Goal: Information Seeking & Learning: Learn about a topic

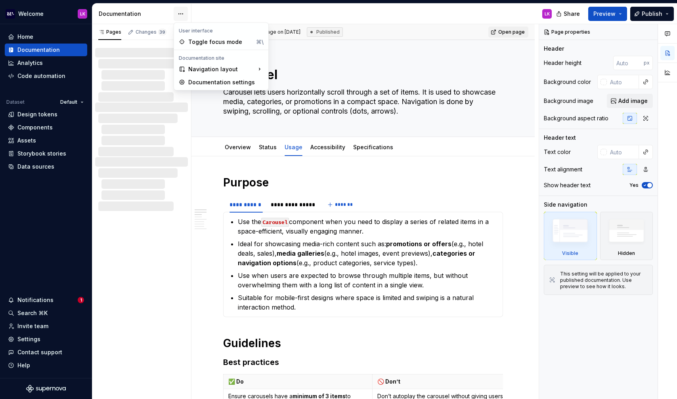
click at [184, 11] on html "Welcome LK Home Documentation Analytics Code automation Dataset Default Design …" at bounding box center [338, 199] width 677 height 399
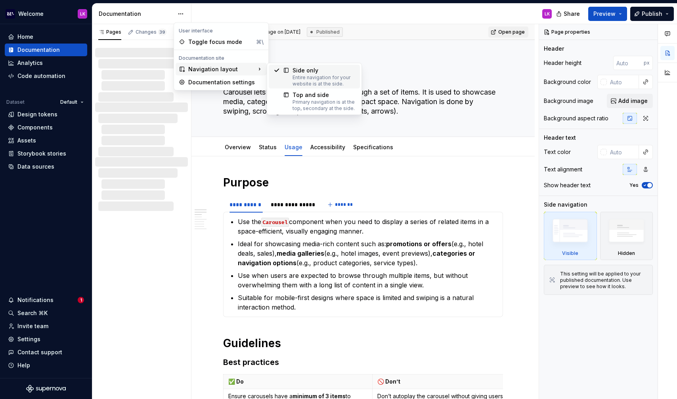
click at [304, 85] on div "Entire navigation for your website is at the side." at bounding box center [323, 80] width 63 height 13
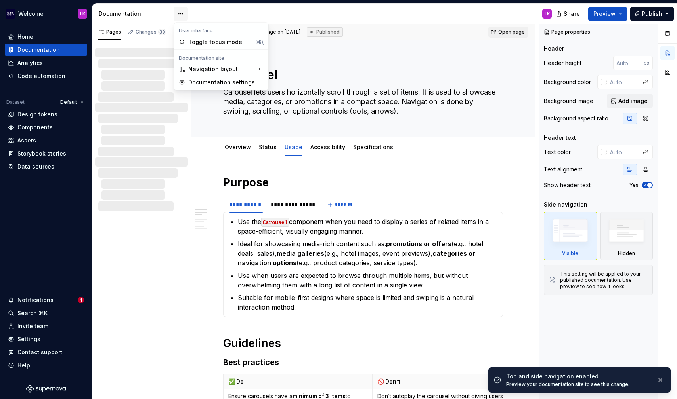
click at [183, 14] on html "Welcome LK Home Documentation Analytics Code automation Dataset Default Design …" at bounding box center [338, 199] width 677 height 399
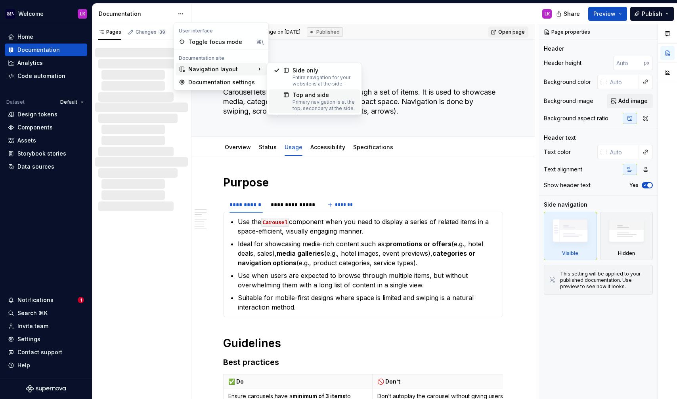
click at [298, 103] on div "Primary navigation is at the top, secondary at the side." at bounding box center [323, 105] width 63 height 13
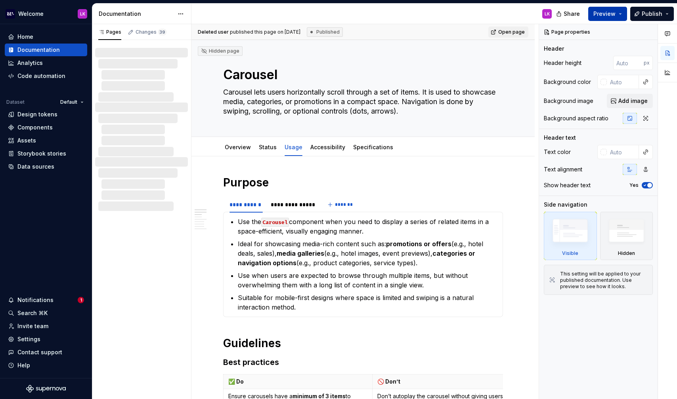
click at [601, 11] on span "Preview" at bounding box center [604, 14] width 22 height 8
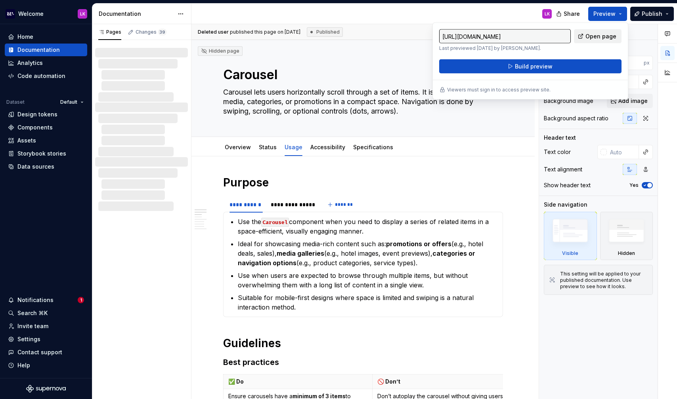
click at [595, 38] on span "Open page" at bounding box center [600, 36] width 31 height 8
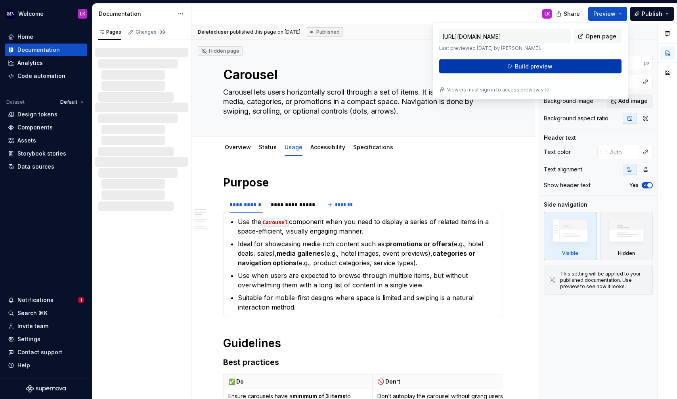
click at [537, 63] on span "Build preview" at bounding box center [534, 67] width 38 height 8
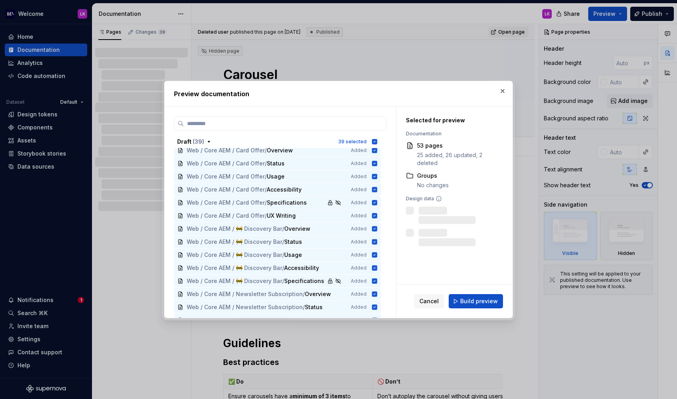
scroll to position [286, 0]
click at [324, 181] on div "Web / Core AEM / Card Offer / Usage Added" at bounding box center [277, 176] width 207 height 13
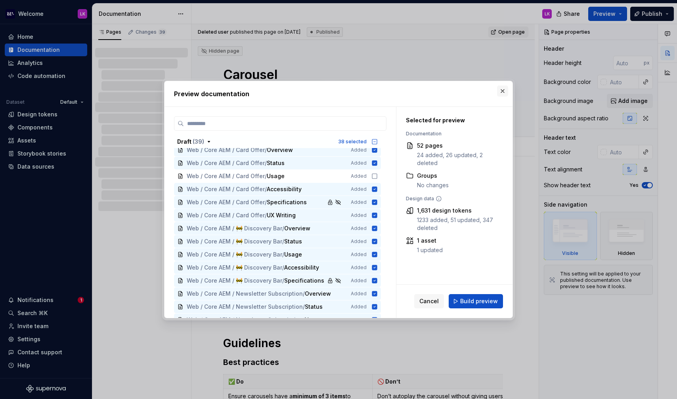
click at [501, 92] on button "button" at bounding box center [502, 91] width 11 height 11
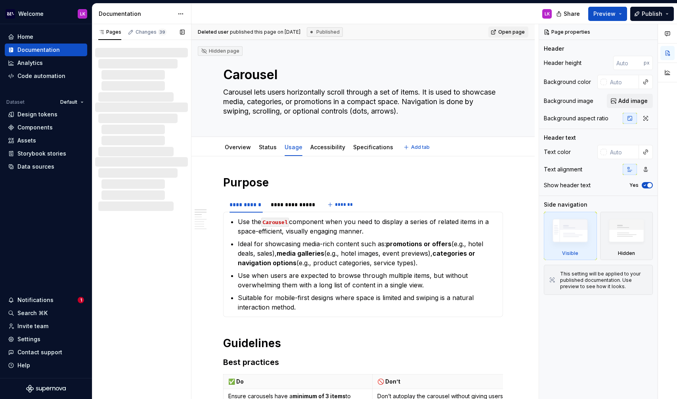
type textarea "*"
click at [40, 113] on div "Design tokens" at bounding box center [37, 115] width 40 height 8
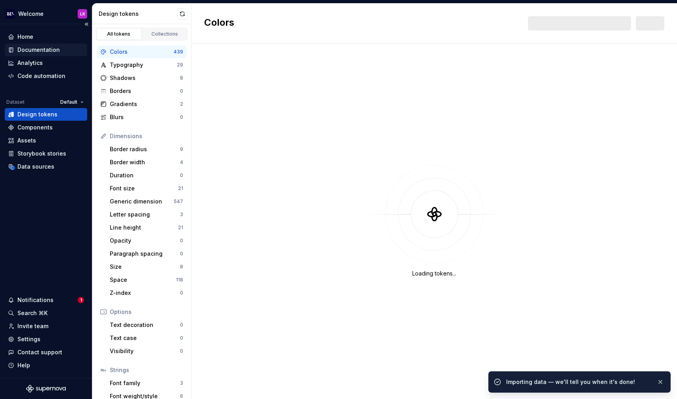
click at [50, 49] on div "Documentation" at bounding box center [38, 50] width 42 height 8
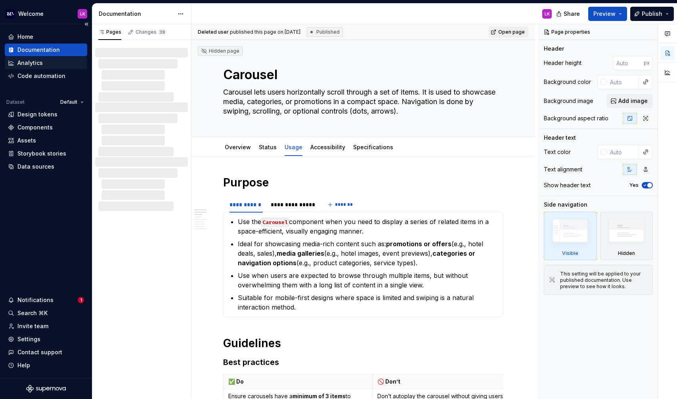
click at [44, 69] on div "Analytics" at bounding box center [46, 63] width 82 height 13
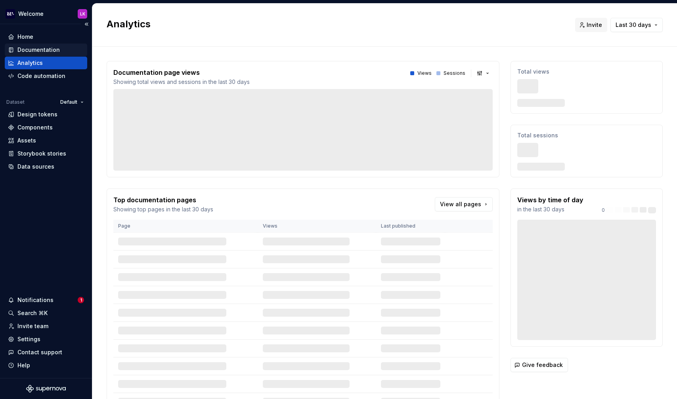
click at [45, 52] on div "Documentation" at bounding box center [38, 50] width 42 height 8
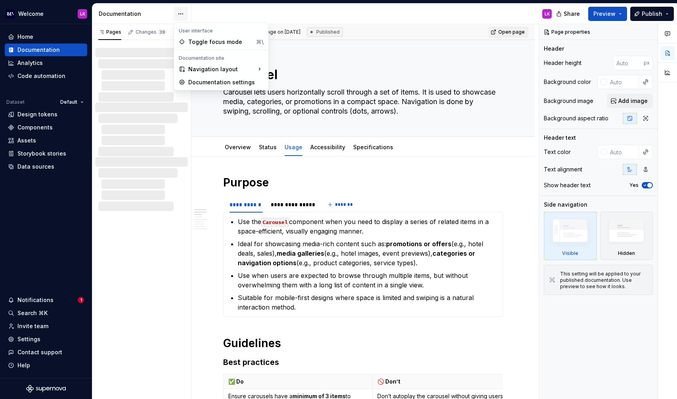
click at [183, 10] on html "Welcome LK Home Documentation Analytics Code automation Dataset Default Design …" at bounding box center [338, 199] width 677 height 399
click at [301, 93] on div "Top and side" at bounding box center [323, 95] width 63 height 8
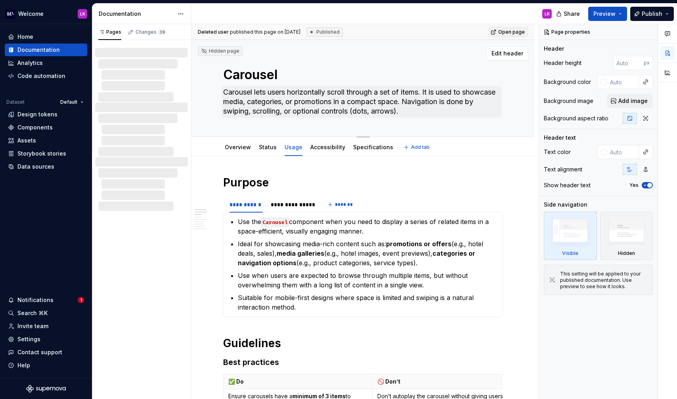
type textarea "*"
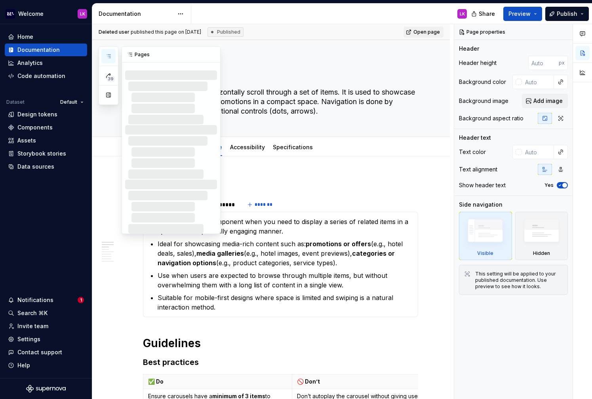
click at [110, 56] on icon "button" at bounding box center [109, 56] width 4 height 3
click at [111, 54] on icon "button" at bounding box center [108, 56] width 6 height 6
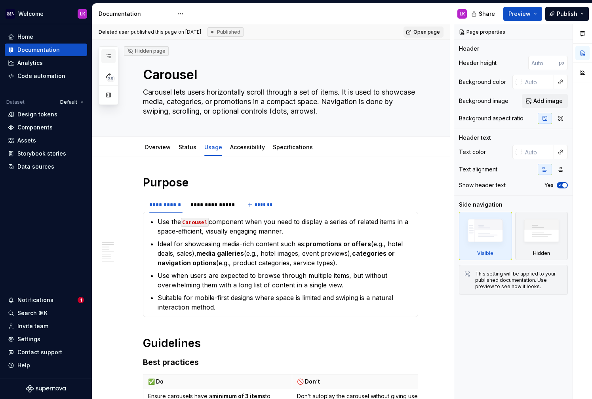
click at [111, 54] on icon "button" at bounding box center [108, 56] width 6 height 6
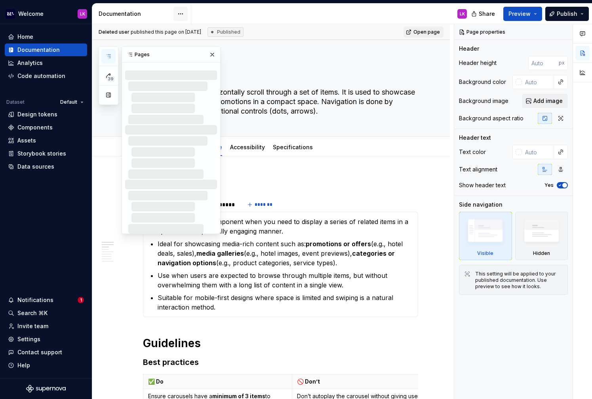
click at [180, 15] on html "Welcome LK Home Documentation Analytics Code automation Dataset Default Design …" at bounding box center [296, 199] width 592 height 399
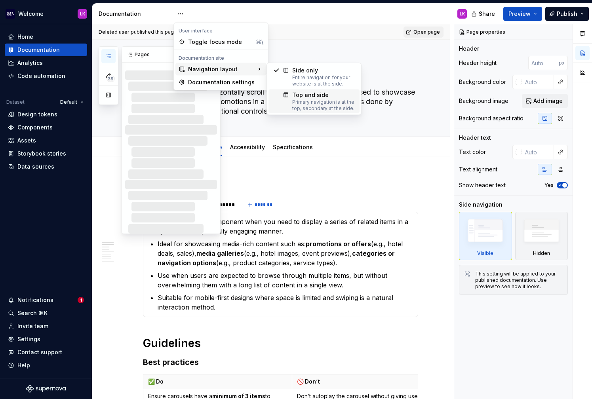
click at [294, 100] on div "Primary navigation is at the top, secondary at the side." at bounding box center [323, 105] width 63 height 13
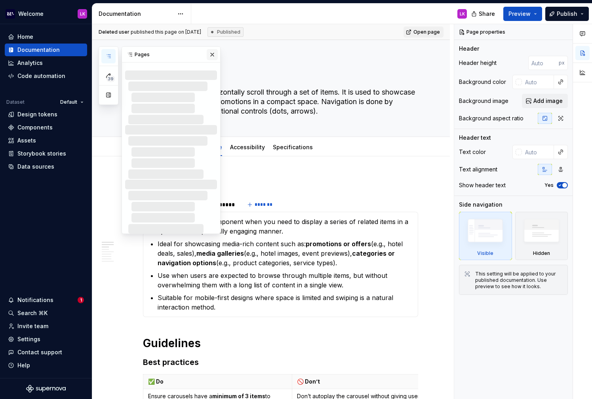
click at [212, 56] on button "button" at bounding box center [212, 54] width 11 height 11
click at [111, 59] on button "button" at bounding box center [108, 56] width 14 height 14
click at [241, 13] on div "LK" at bounding box center [332, 14] width 282 height 21
click at [213, 53] on button "button" at bounding box center [212, 54] width 11 height 11
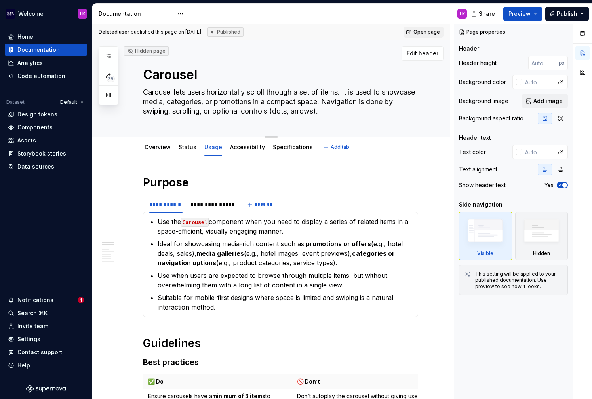
click at [207, 103] on textarea "Carousel lets users horizontally scroll through a set of items. It is used to s…" at bounding box center [278, 102] width 275 height 32
click at [216, 112] on textarea "Carousel lets users horizontally scroll through a set of items. It is used to s…" at bounding box center [278, 102] width 275 height 32
click at [250, 113] on textarea "Carousel lets users horizontally scroll through a set of items. It is used to s…" at bounding box center [278, 102] width 275 height 32
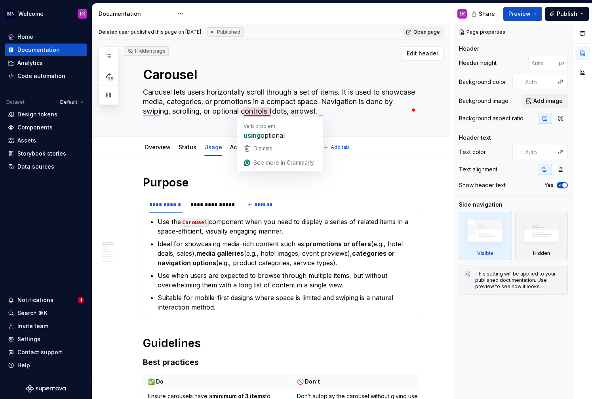
click at [250, 113] on textarea "Carousel lets users horizontally scroll through a set of items. It is used to s…" at bounding box center [278, 102] width 275 height 32
click at [224, 80] on textarea "Carousel" at bounding box center [278, 74] width 275 height 19
click at [161, 101] on textarea "Carousel lets users horizontally scroll through a set of items. It is used to s…" at bounding box center [278, 102] width 275 height 32
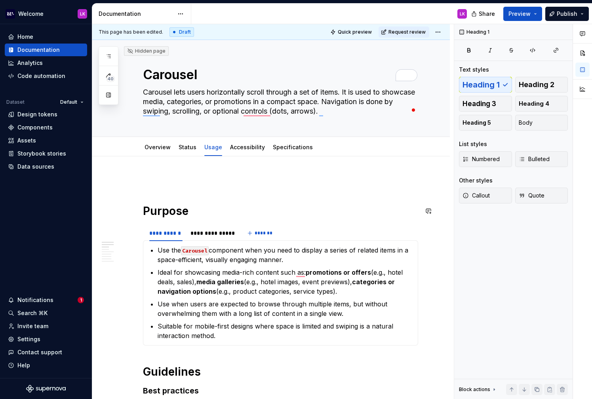
click at [167, 183] on p "To enrich screen reader interactions, please activate Accessibility in Grammarl…" at bounding box center [280, 180] width 275 height 10
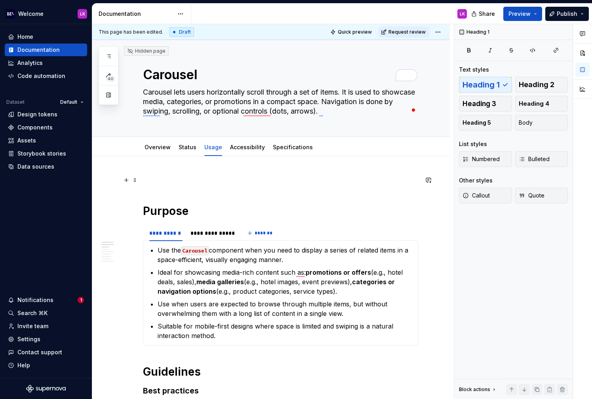
click at [168, 179] on p "To enrich screen reader interactions, please activate Accessibility in Grammarl…" at bounding box center [280, 180] width 275 height 10
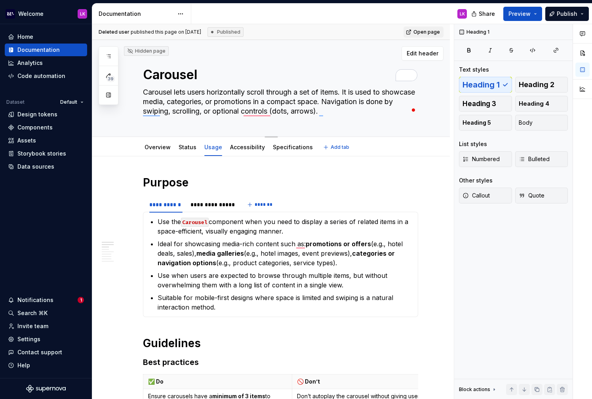
click at [196, 105] on textarea "Carousel lets users horizontally scroll through a set of items. It is used to s…" at bounding box center [278, 102] width 275 height 32
click at [194, 97] on textarea "Carousel lets users horizontally scroll through a set of items. It is used to s…" at bounding box center [278, 102] width 275 height 32
type textarea "*"
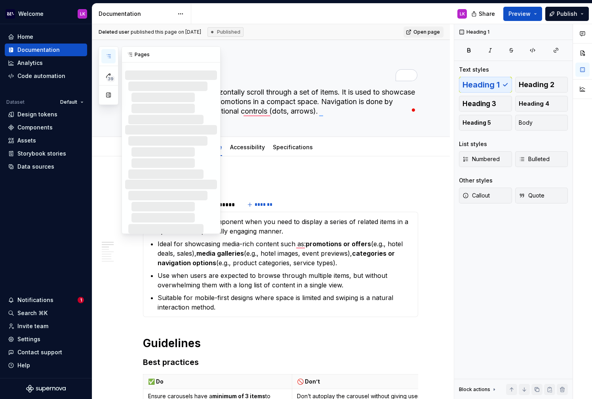
click at [112, 56] on button "button" at bounding box center [108, 56] width 14 height 14
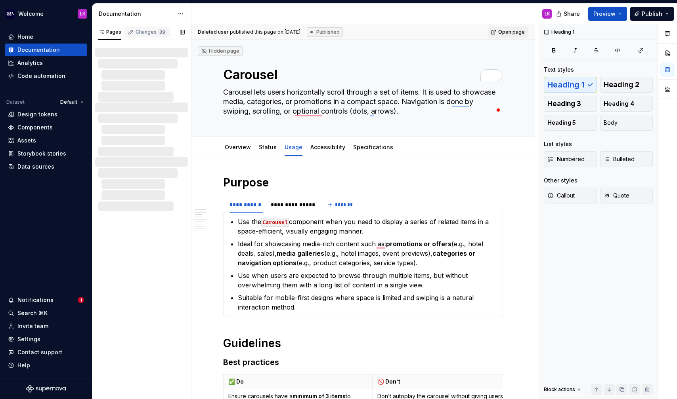
click at [146, 34] on div "Changes 39" at bounding box center [150, 32] width 31 height 6
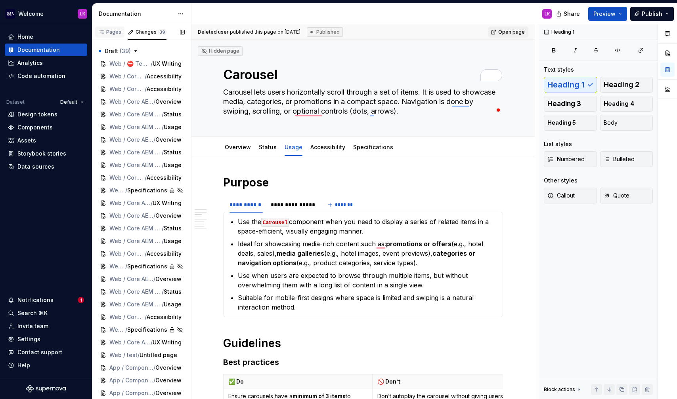
click at [112, 34] on div "Pages" at bounding box center [109, 32] width 23 height 6
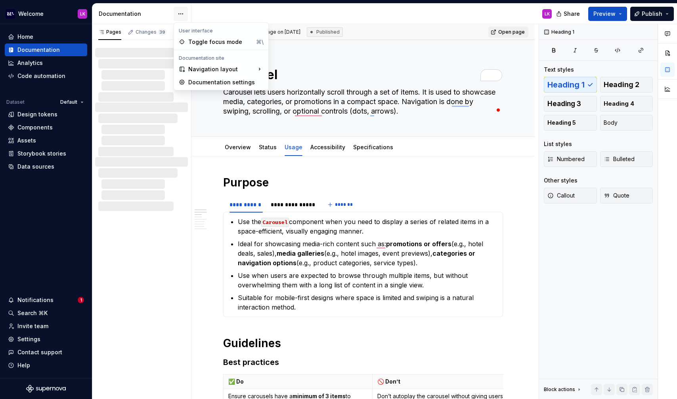
click at [174, 13] on html "Welcome LK Home Documentation Analytics Code automation Dataset Default Design …" at bounding box center [338, 199] width 677 height 399
click at [311, 95] on div "Top and side" at bounding box center [323, 95] width 63 height 8
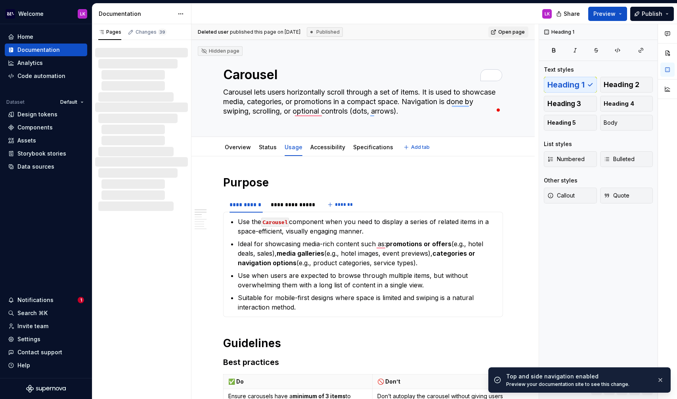
type textarea "*"
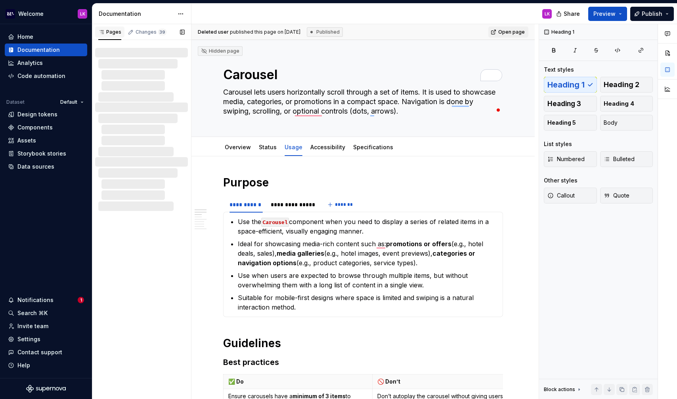
click at [112, 34] on div "Pages" at bounding box center [109, 32] width 23 height 6
click at [229, 147] on link "Overview" at bounding box center [238, 147] width 26 height 7
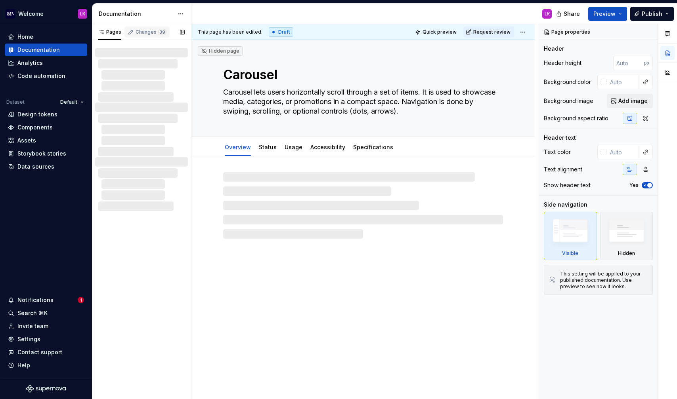
type textarea "*"
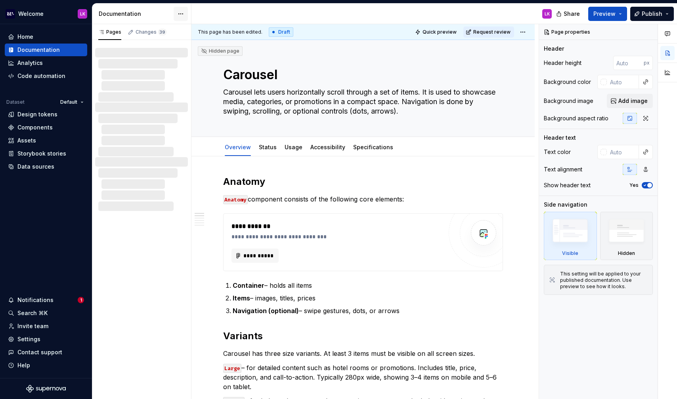
click at [182, 11] on html "Welcome LK Home Documentation Analytics Code automation Dataset Default Design …" at bounding box center [338, 199] width 677 height 399
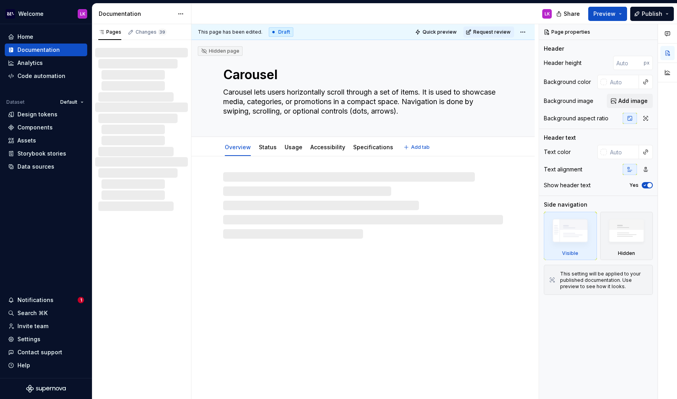
type textarea "*"
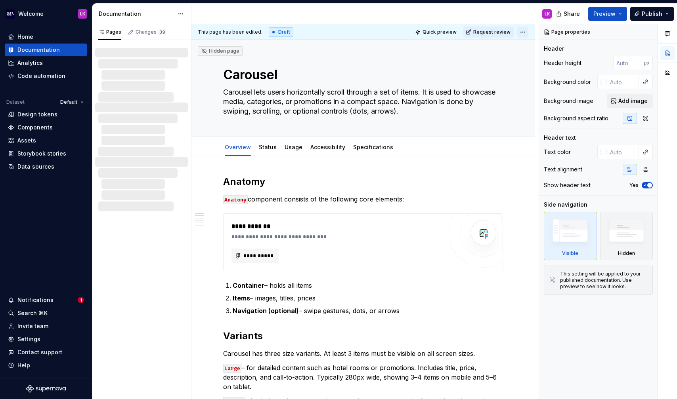
click at [523, 30] on html "Welcome LK Home Documentation Analytics Code automation Dataset Default Design …" at bounding box center [338, 199] width 677 height 399
click at [557, 59] on div "Open preview" at bounding box center [562, 60] width 52 height 8
type textarea "*"
click at [109, 31] on div "Pages" at bounding box center [109, 32] width 23 height 6
click at [102, 33] on icon "button" at bounding box center [101, 32] width 4 height 3
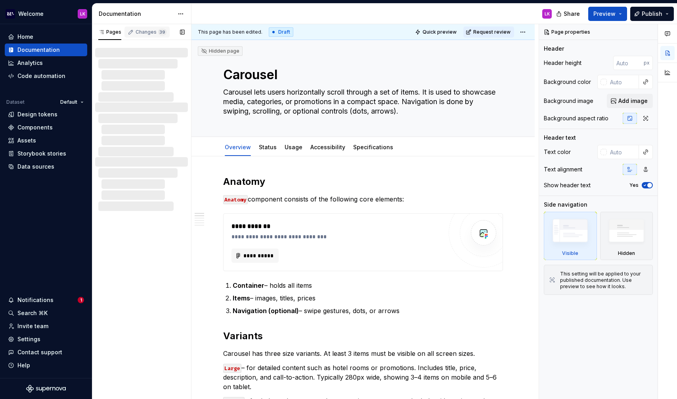
click at [151, 28] on div "Changes 39" at bounding box center [146, 32] width 45 height 11
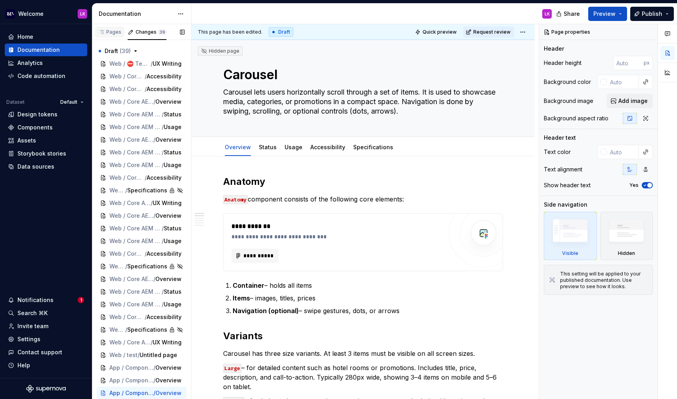
click at [111, 36] on div "Pages" at bounding box center [109, 32] width 29 height 11
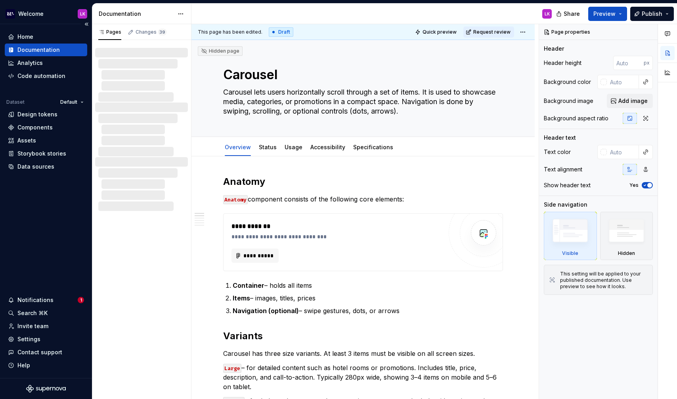
click at [46, 52] on div "Documentation" at bounding box center [38, 50] width 42 height 8
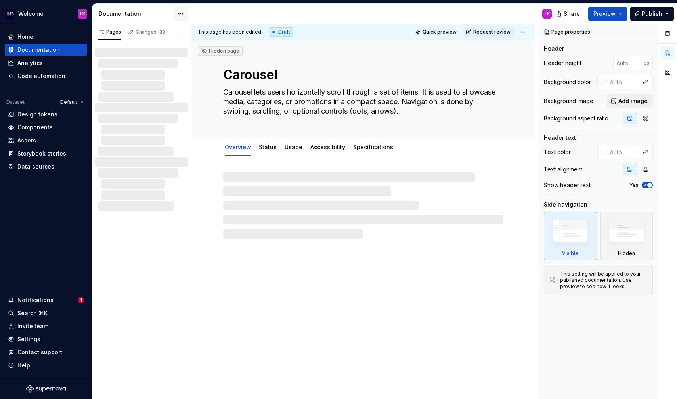
click at [179, 13] on html "Welcome LK Home Documentation Analytics Code automation Dataset Default Design …" at bounding box center [338, 199] width 677 height 399
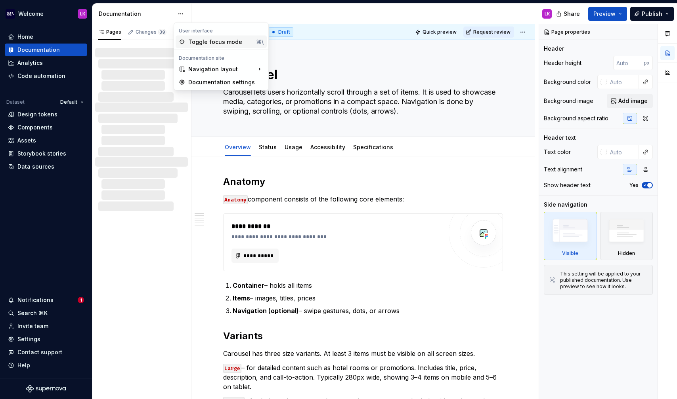
click at [216, 42] on div "Toggle focus mode" at bounding box center [220, 42] width 65 height 8
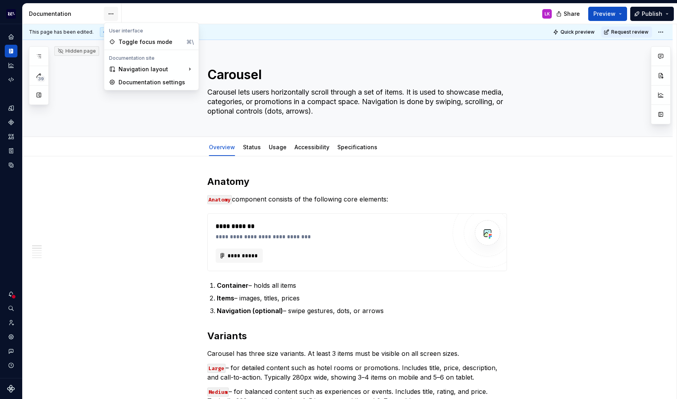
click at [113, 13] on html "Welcome LK Dataset Default Documentation LK Share Preview Publish 39 Pages Chan…" at bounding box center [338, 199] width 677 height 399
click at [223, 103] on div "Primary navigation is at the top, secondary at the side." at bounding box center [254, 105] width 63 height 13
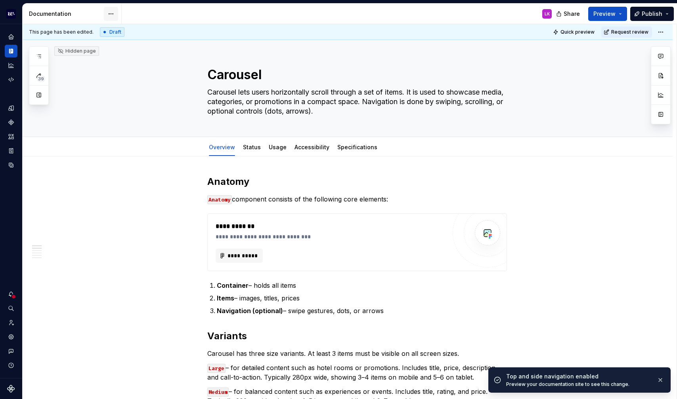
click at [110, 14] on html "Welcome LK Dataset Default Documentation LK Share Preview Publish 39 Pages Chan…" at bounding box center [338, 199] width 677 height 399
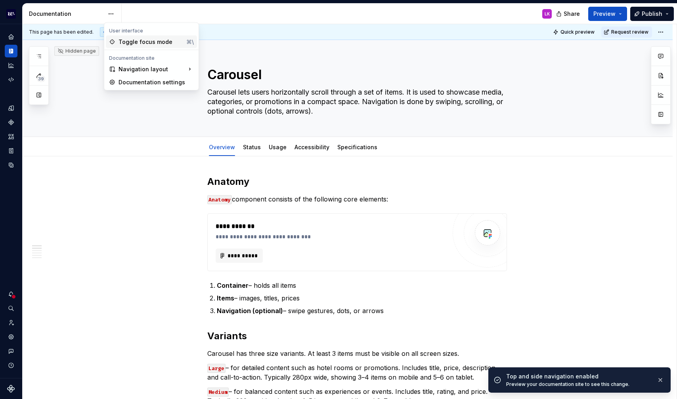
click at [137, 44] on div "Toggle focus mode" at bounding box center [150, 42] width 65 height 8
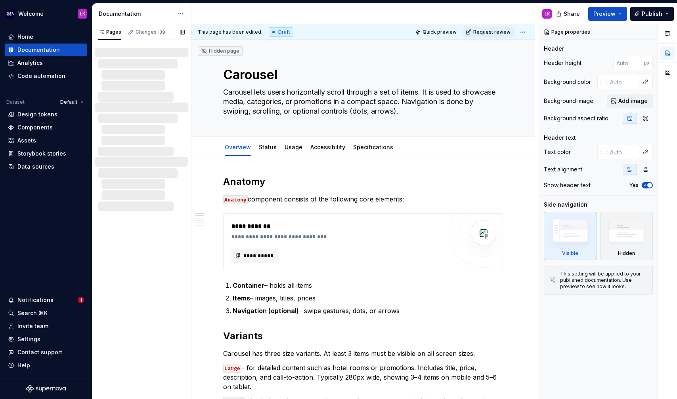
type textarea "*"
click at [39, 51] on div "Documentation" at bounding box center [38, 50] width 42 height 8
click at [61, 47] on div "Documentation" at bounding box center [46, 50] width 76 height 8
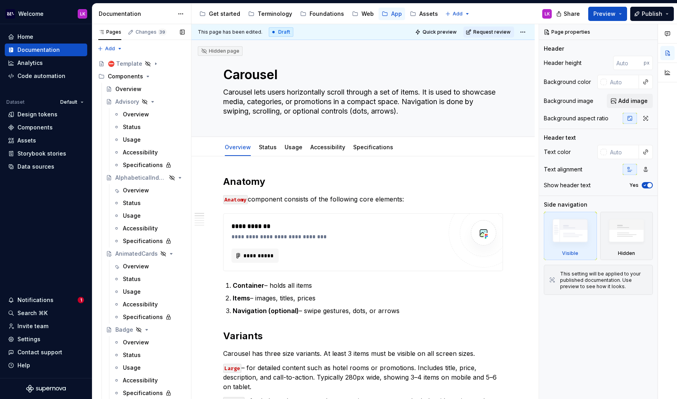
type textarea "*"
click at [143, 111] on div "Overview" at bounding box center [136, 115] width 26 height 8
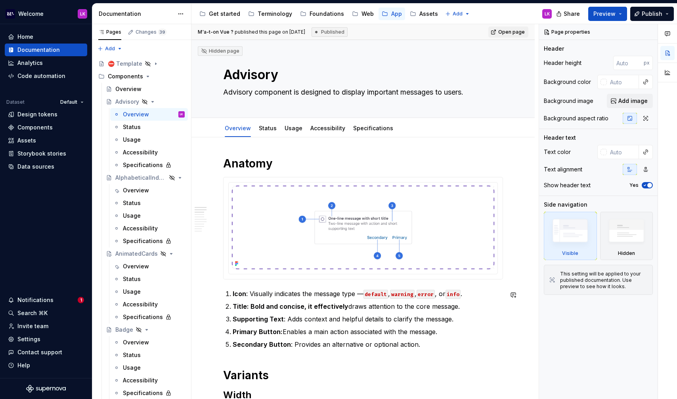
type textarea "*"
